Goal: Information Seeking & Learning: Learn about a topic

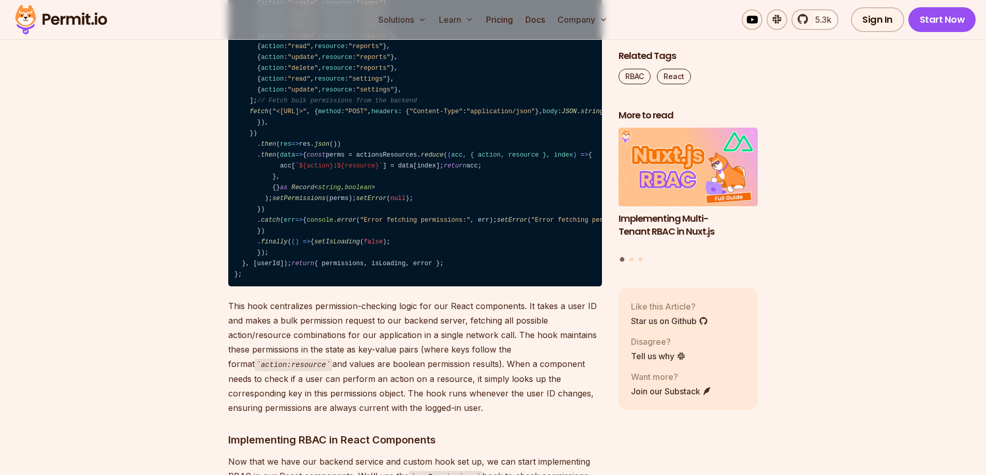
scroll to position [7760, 0]
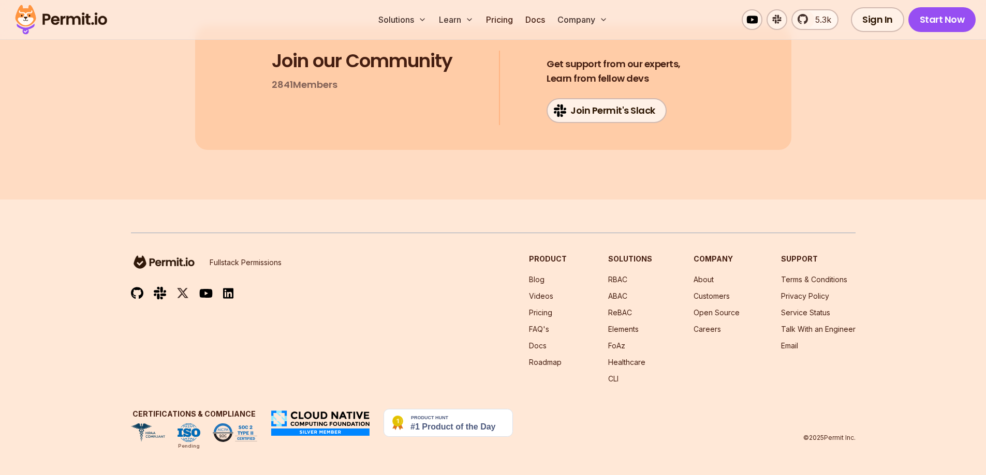
scroll to position [12313, 0]
drag, startPoint x: 497, startPoint y: 203, endPoint x: 565, endPoint y: 204, distance: 68.8
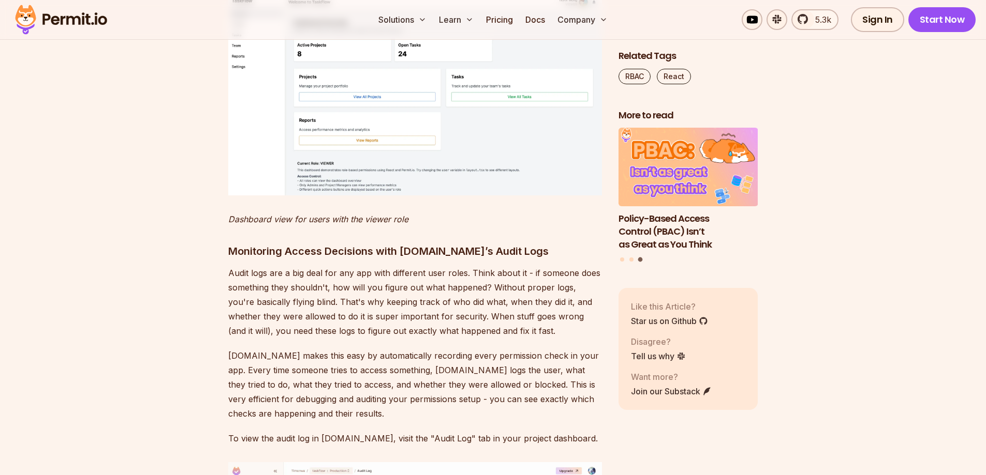
scroll to position [9519, 0]
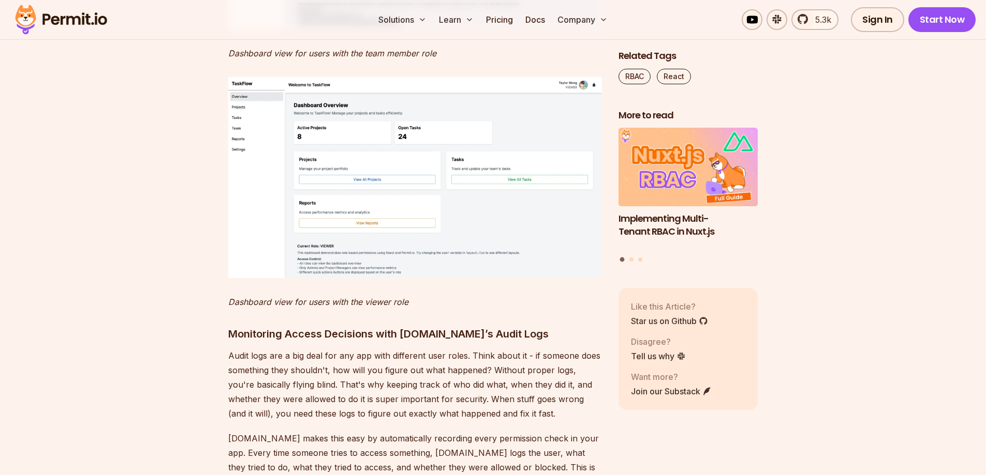
drag, startPoint x: 360, startPoint y: 404, endPoint x: 461, endPoint y: 405, distance: 101.9
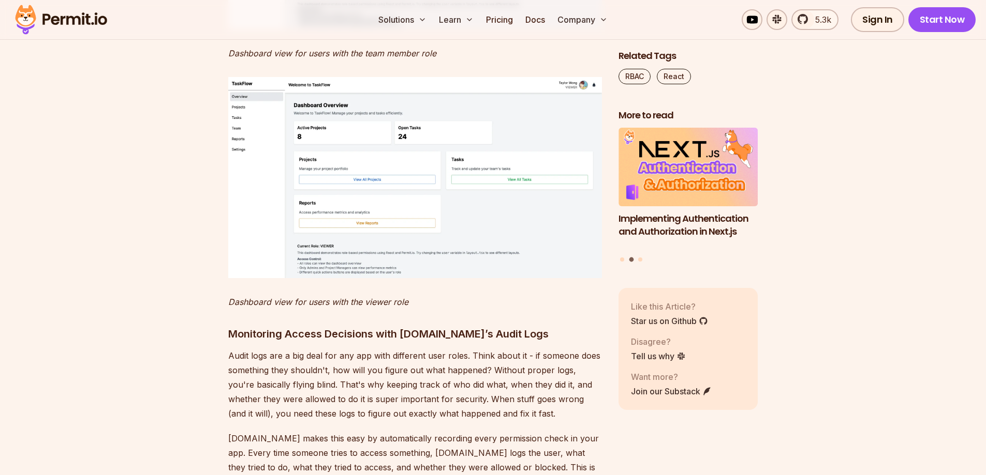
scroll to position [9416, 0]
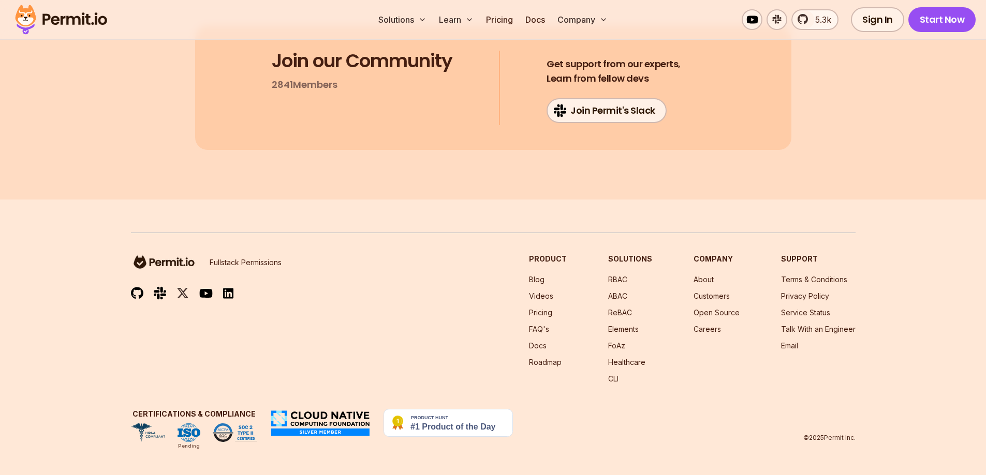
scroll to position [12416, 0]
drag, startPoint x: 434, startPoint y: 318, endPoint x: 459, endPoint y: 318, distance: 24.8
drag, startPoint x: 497, startPoint y: 347, endPoint x: 519, endPoint y: 346, distance: 22.3
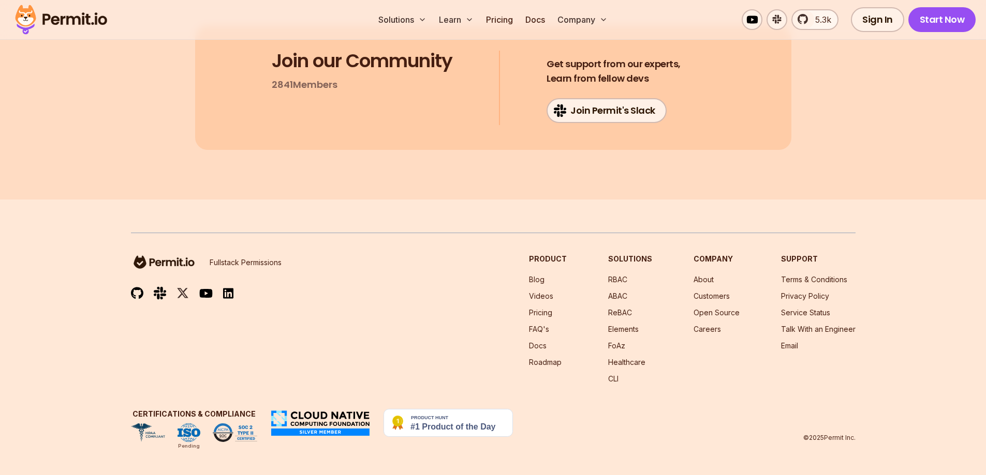
drag, startPoint x: 488, startPoint y: 326, endPoint x: 501, endPoint y: 326, distance: 12.9
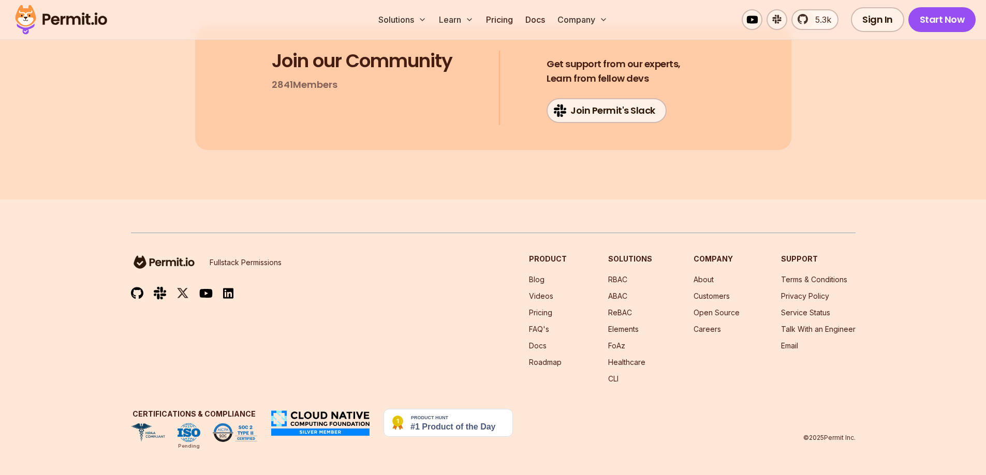
drag, startPoint x: 460, startPoint y: 326, endPoint x: 494, endPoint y: 325, distance: 34.1
drag, startPoint x: 488, startPoint y: 325, endPoint x: 502, endPoint y: 326, distance: 14.0
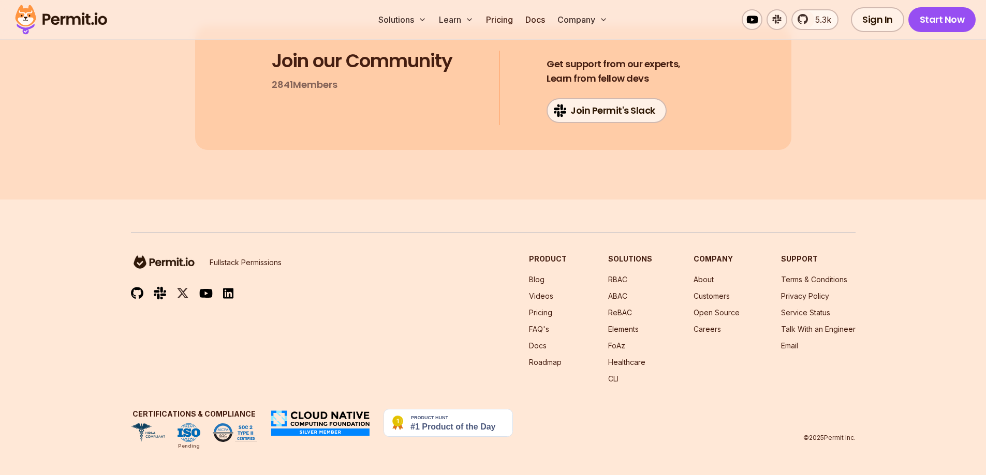
drag, startPoint x: 459, startPoint y: 324, endPoint x: 503, endPoint y: 325, distance: 44.5
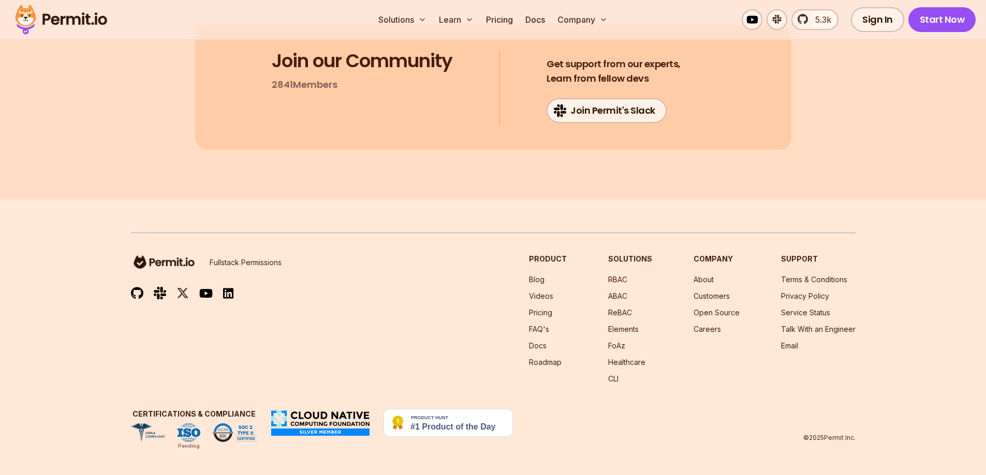
scroll to position [12571, 0]
drag, startPoint x: 358, startPoint y: 341, endPoint x: 412, endPoint y: 339, distance: 53.8
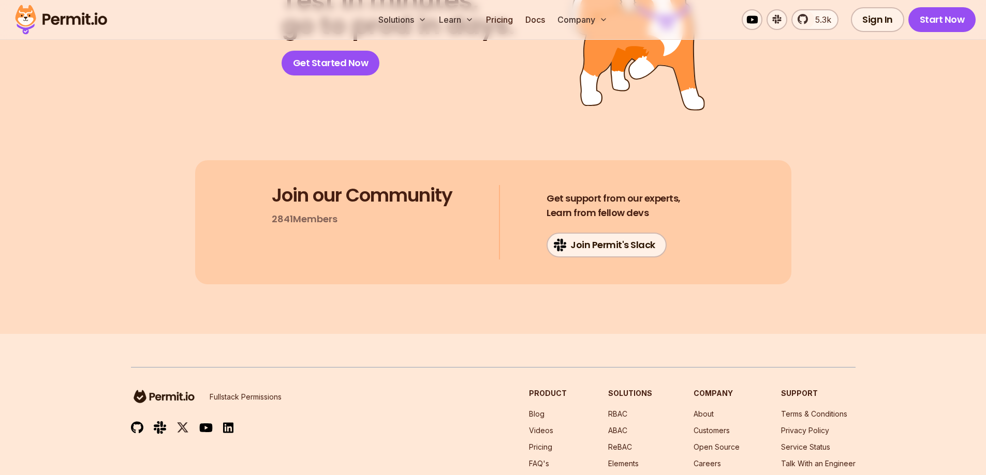
scroll to position [11537, 0]
